Goal: Feedback & Contribution: Submit feedback/report problem

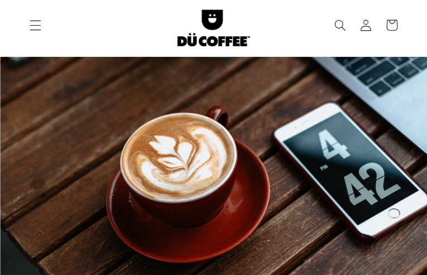
type input "mBTyVyUQo"
type input "[EMAIL_ADDRESS][DOMAIN_NAME]"
type input "5742662419"
